Goal: Task Accomplishment & Management: Manage account settings

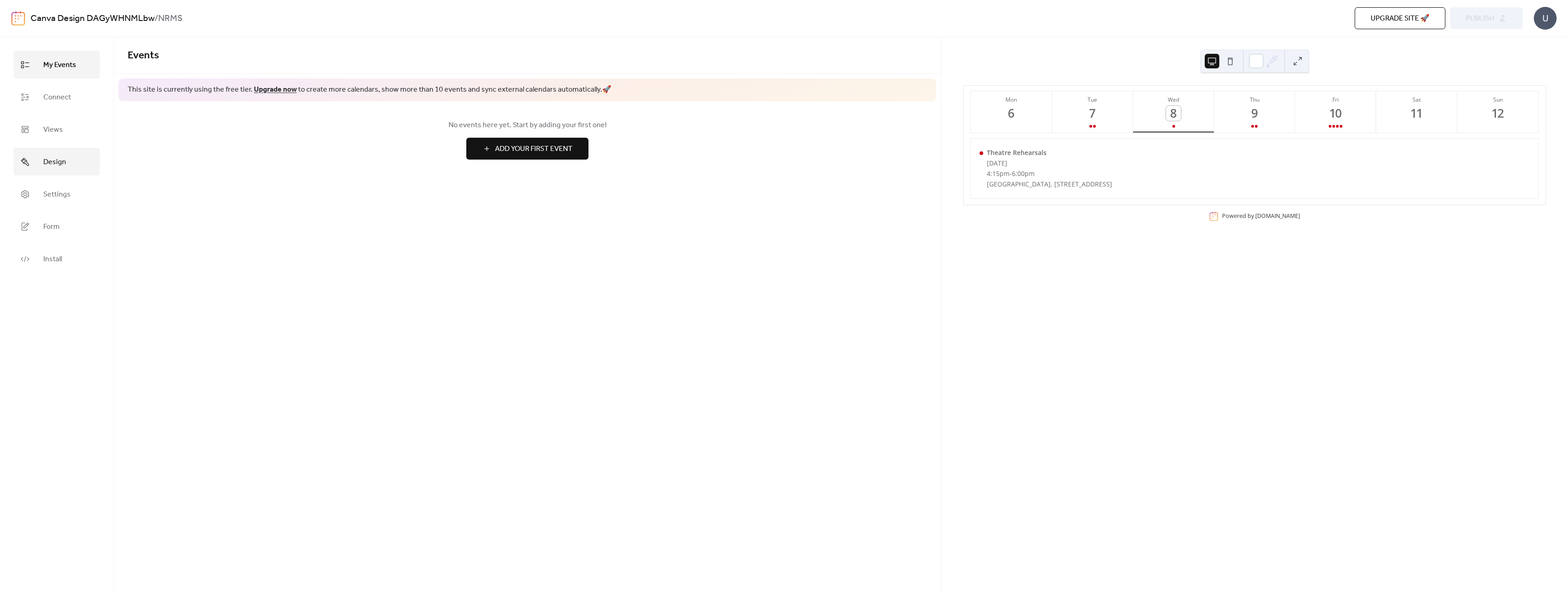
click at [50, 170] on link "Design" at bounding box center [56, 161] width 86 height 28
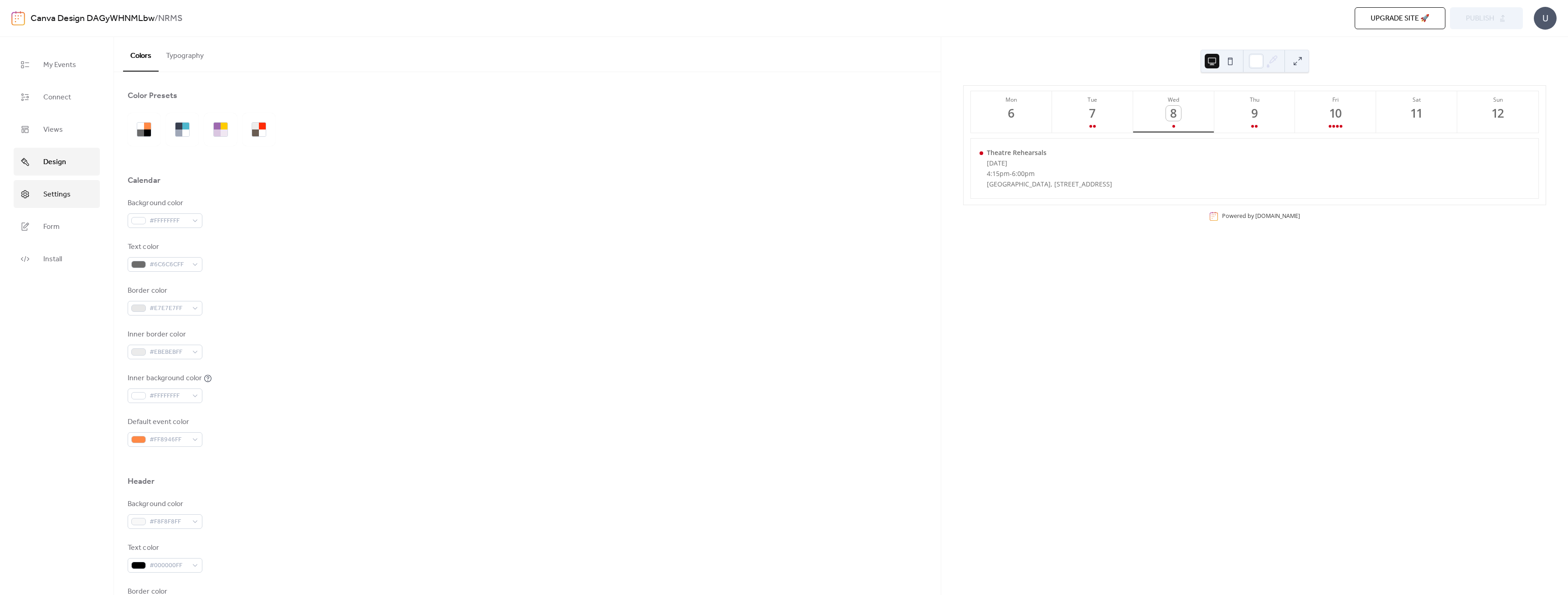
click at [49, 200] on span "Settings" at bounding box center [57, 195] width 28 height 14
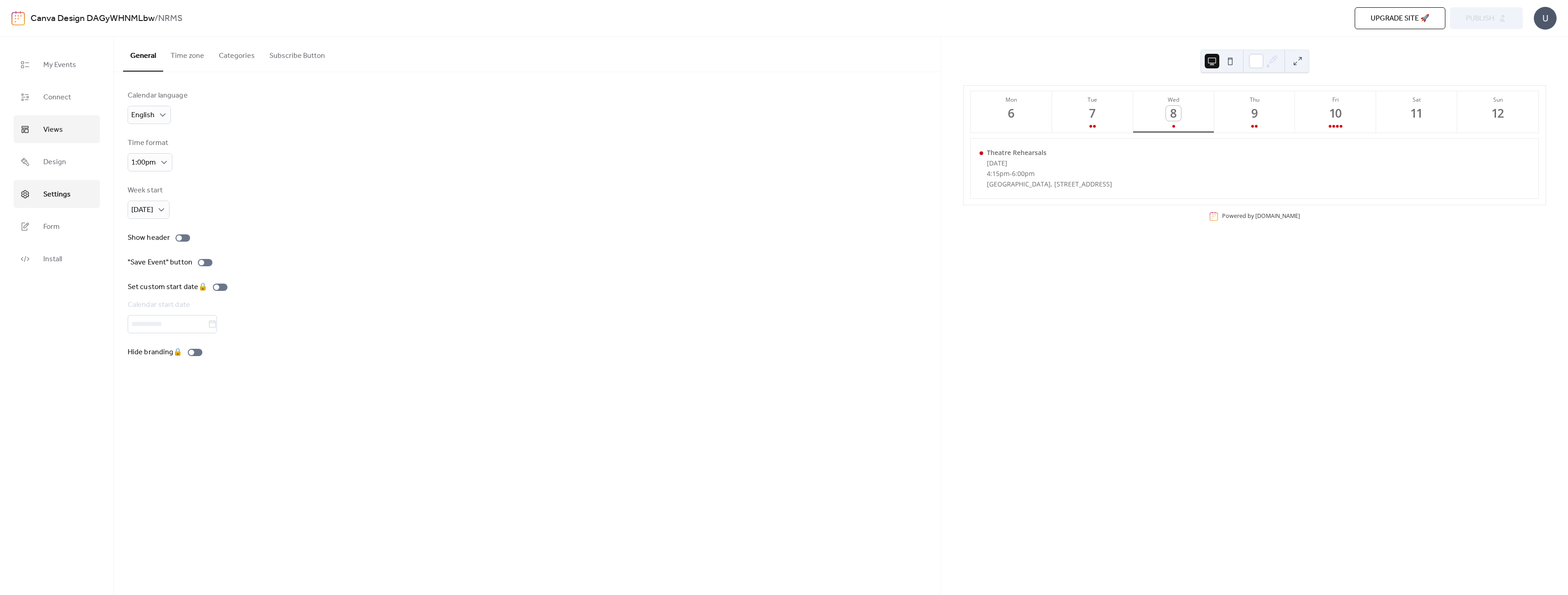
click at [49, 121] on link "Views" at bounding box center [56, 129] width 86 height 28
click at [246, 127] on div "Agenda" at bounding box center [264, 129] width 50 height 45
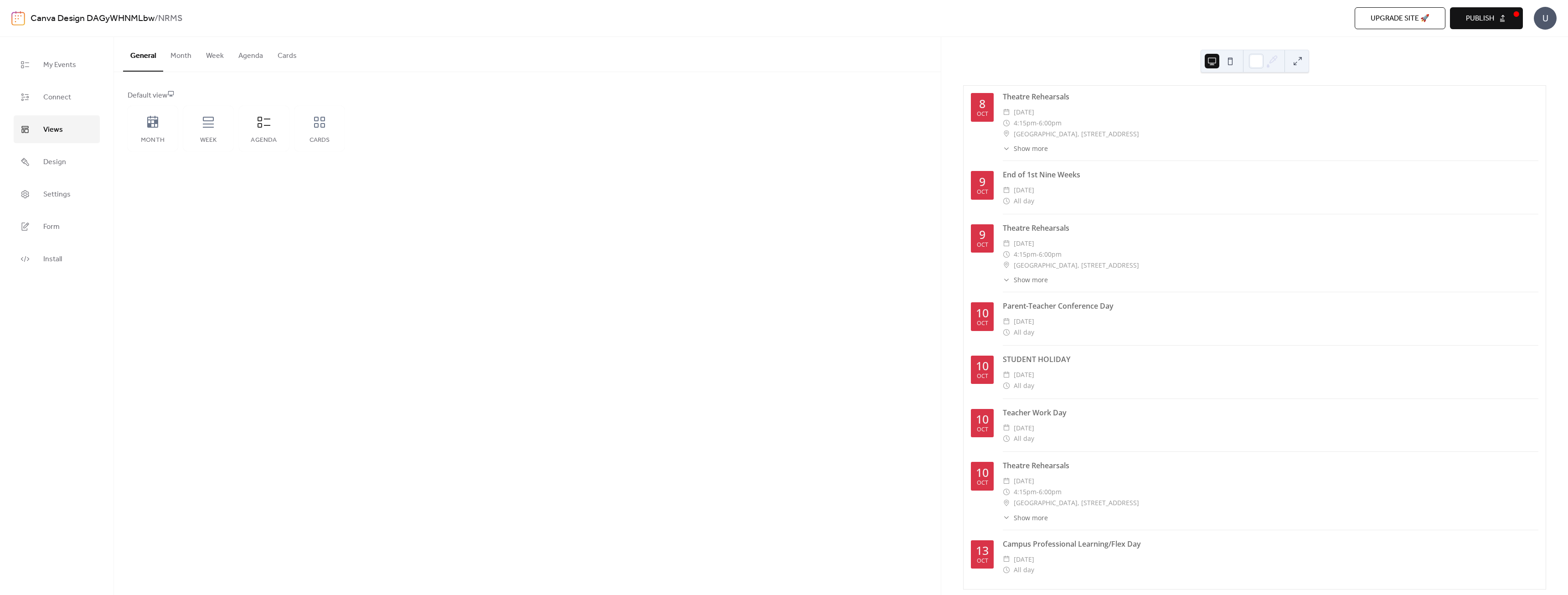
click at [1298, 60] on button at bounding box center [1298, 61] width 15 height 15
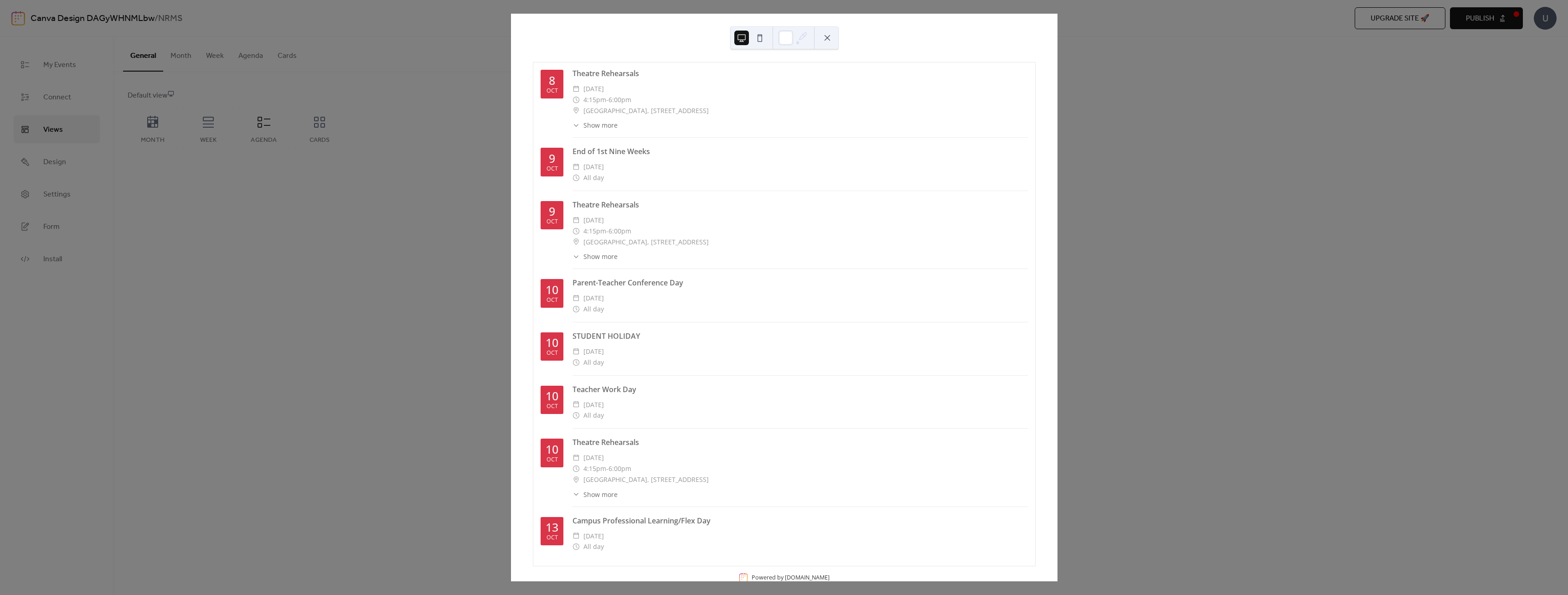
click at [823, 38] on button at bounding box center [827, 38] width 15 height 15
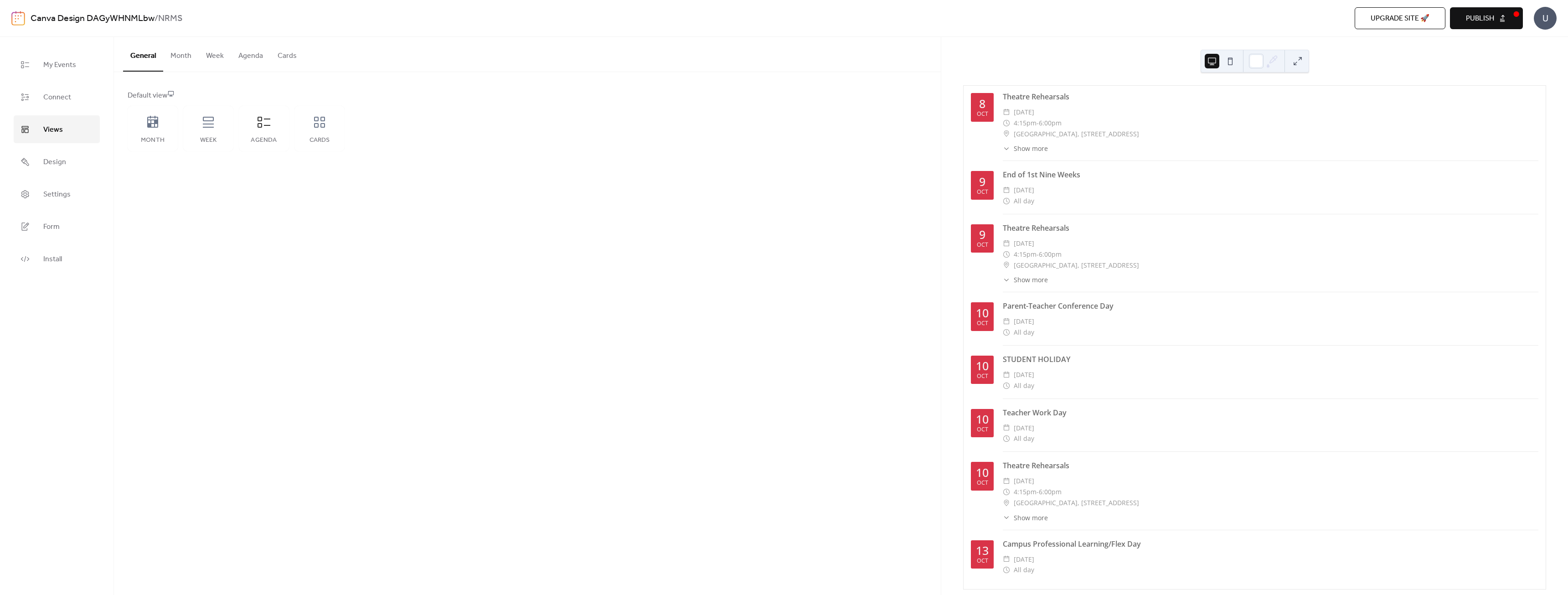
click at [1231, 60] on button at bounding box center [1230, 61] width 15 height 15
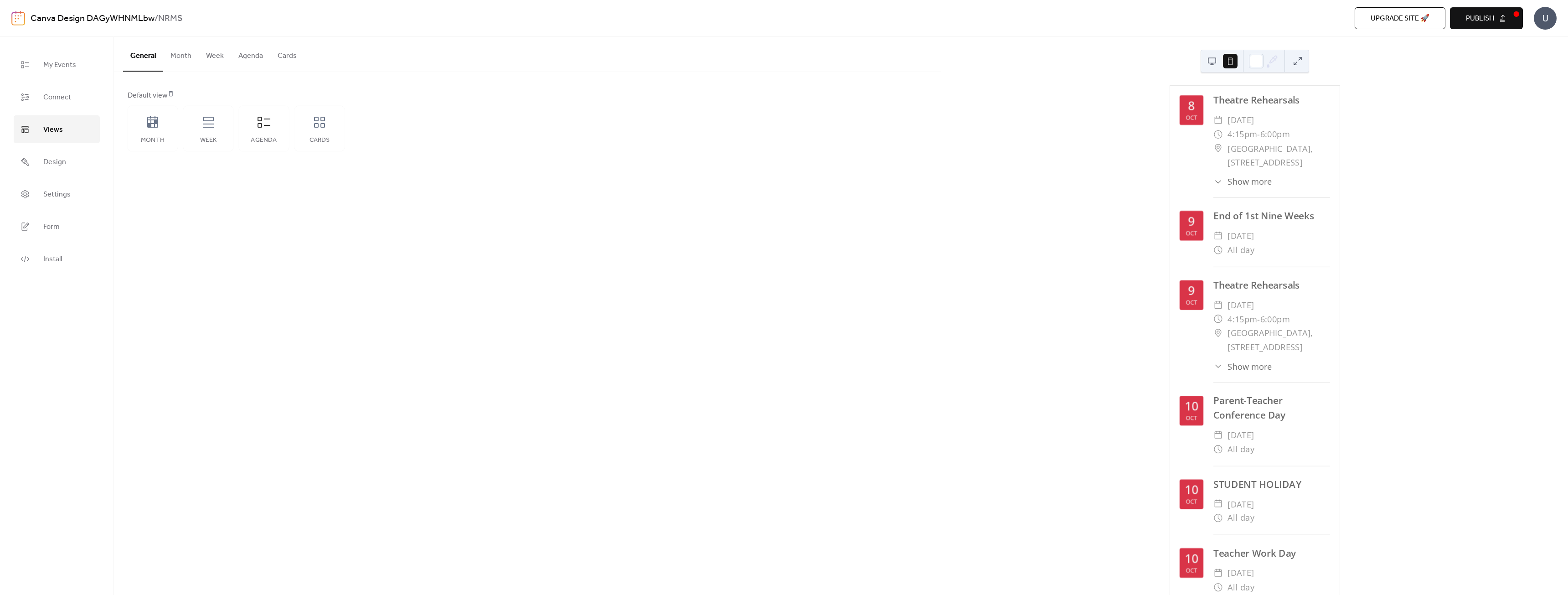
click at [1479, 16] on span "Publish" at bounding box center [1480, 18] width 28 height 11
